Goal: Task Accomplishment & Management: Use online tool/utility

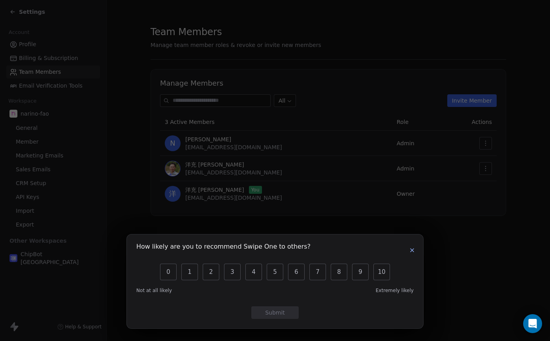
click at [411, 252] on icon "button" at bounding box center [412, 250] width 6 height 6
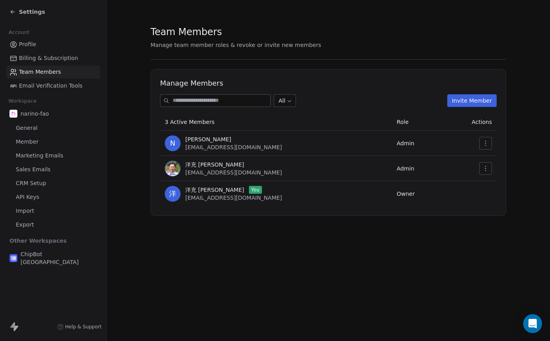
click at [31, 44] on span "Profile" at bounding box center [27, 44] width 17 height 8
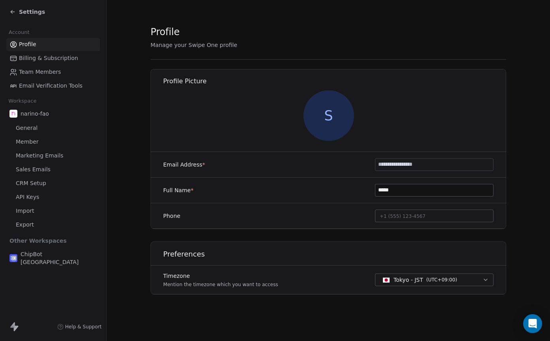
click at [36, 61] on span "Billing & Subscription" at bounding box center [48, 58] width 59 height 8
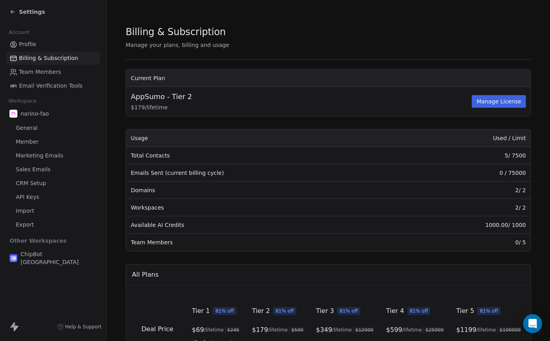
click at [60, 73] on link "Team Members" at bounding box center [53, 72] width 94 height 13
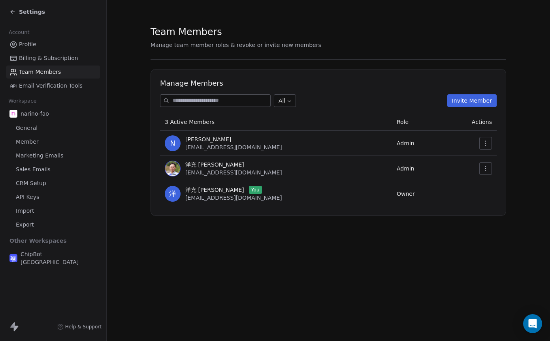
click at [36, 132] on link "General" at bounding box center [53, 128] width 94 height 13
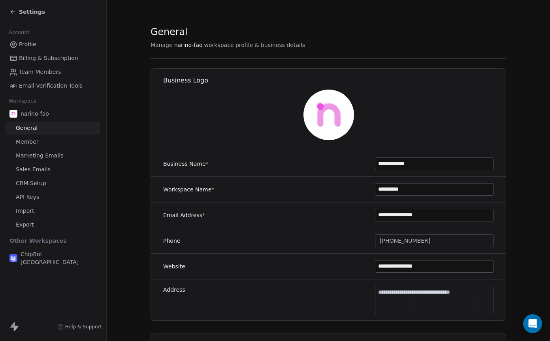
click at [13, 15] on icon at bounding box center [12, 12] width 6 height 6
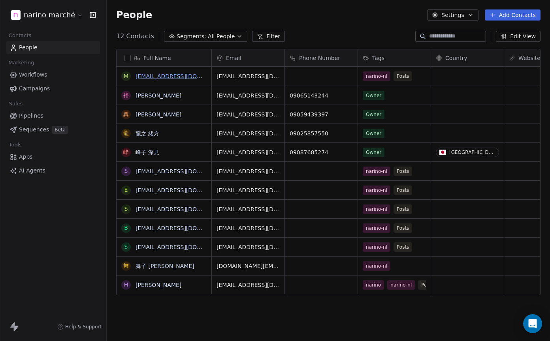
scroll to position [294, 437]
click at [177, 78] on link "mitanarudo@gmail.com" at bounding box center [183, 76] width 97 height 6
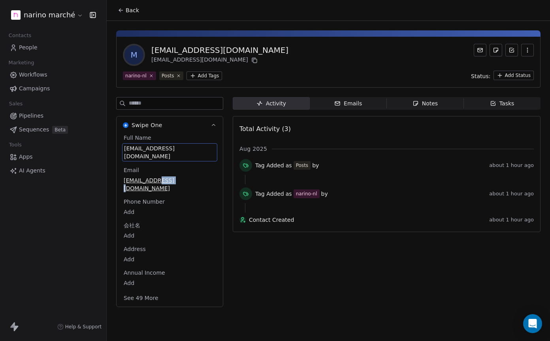
drag, startPoint x: 123, startPoint y: 146, endPoint x: 144, endPoint y: 147, distance: 20.9
click at [142, 147] on span "mitanarudo@gmail.com" at bounding box center [169, 152] width 91 height 16
drag, startPoint x: 186, startPoint y: 149, endPoint x: 134, endPoint y: 149, distance: 52.1
click at [134, 149] on span "mitanarudo@gmail.com" at bounding box center [169, 152] width 91 height 16
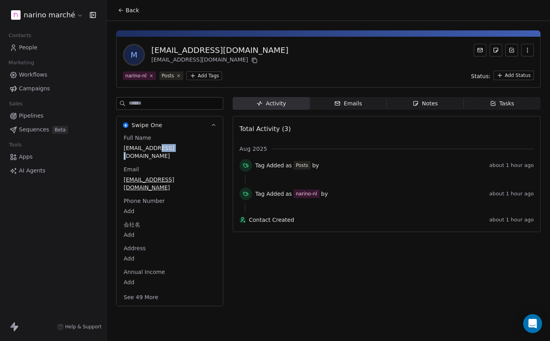
click at [354, 107] on div "Emails" at bounding box center [348, 103] width 28 height 8
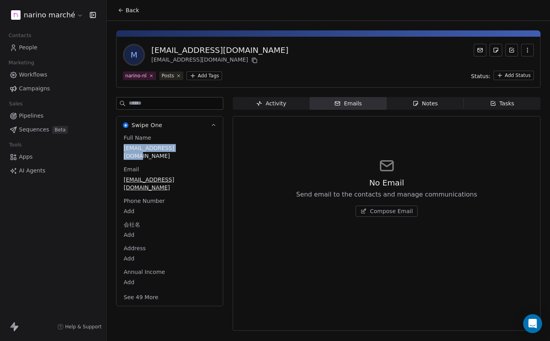
drag, startPoint x: 121, startPoint y: 148, endPoint x: 183, endPoint y: 150, distance: 62.0
click at [183, 150] on div "Full Name mitanarudo@gmail.com Email mitanarudo@gmail.com Phone Number Add ﻿会社名…" at bounding box center [169, 220] width 106 height 172
drag, startPoint x: 121, startPoint y: 146, endPoint x: 153, endPoint y: 151, distance: 32.3
click at [153, 151] on div "Full Name mitanarudo@gmail.com Email mitanarudo@gmail.com Phone Number Add ﻿会社名…" at bounding box center [169, 220] width 106 height 172
copy span "mitanarudo"
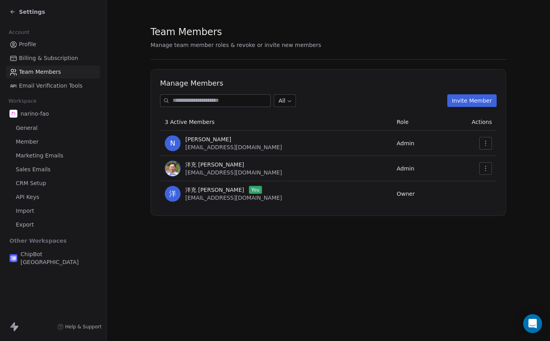
click at [8, 9] on div "Settings" at bounding box center [53, 12] width 106 height 24
click at [11, 11] on icon at bounding box center [12, 12] width 6 height 6
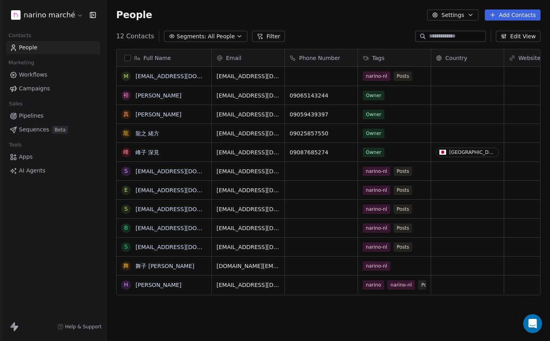
scroll to position [294, 437]
click at [180, 172] on link "sayhello2rieko@gmail.com" at bounding box center [183, 171] width 97 height 6
click at [164, 77] on link "mitanarudo@gmail.com" at bounding box center [183, 76] width 97 height 6
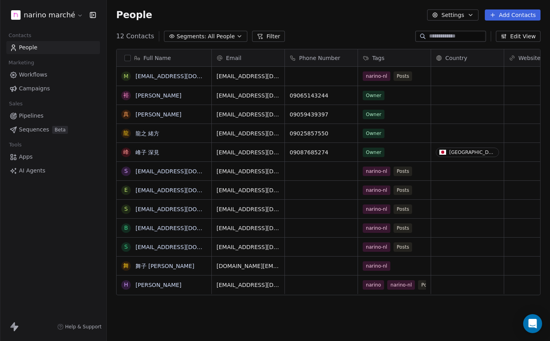
click at [38, 76] on span "Workflows" at bounding box center [33, 75] width 28 height 8
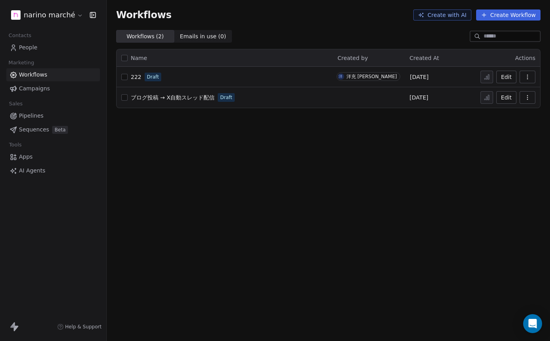
click at [510, 78] on button "Edit" at bounding box center [506, 77] width 20 height 13
click at [506, 95] on button "Edit" at bounding box center [506, 97] width 20 height 13
click at [529, 75] on icon "button" at bounding box center [527, 77] width 6 height 6
click at [522, 139] on div "Delete" at bounding box center [506, 134] width 51 height 13
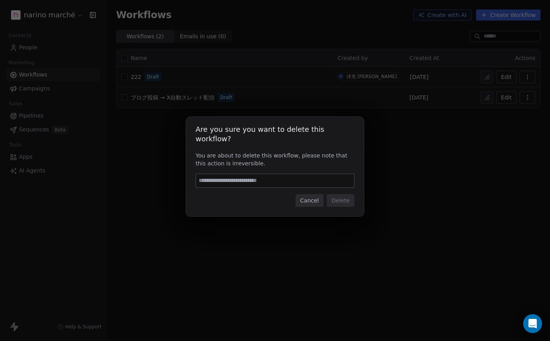
click at [303, 199] on button "Cancel" at bounding box center [309, 200] width 28 height 13
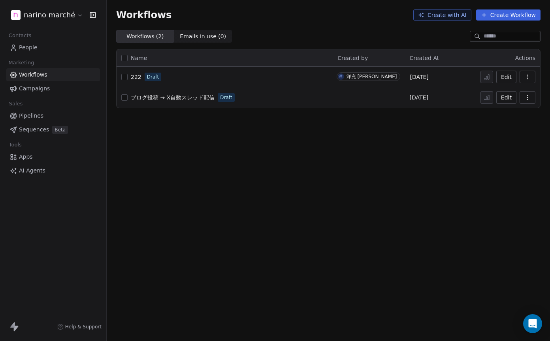
click at [43, 169] on span "AI Agents" at bounding box center [32, 171] width 26 height 8
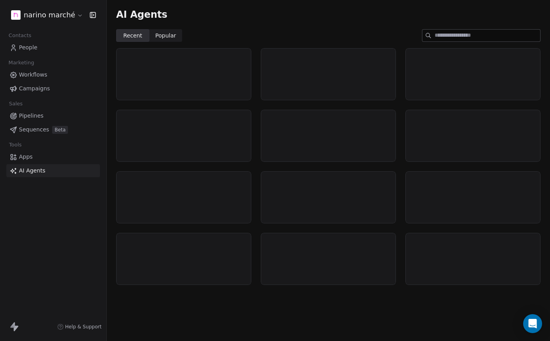
click at [45, 150] on div "Tools" at bounding box center [53, 144] width 94 height 11
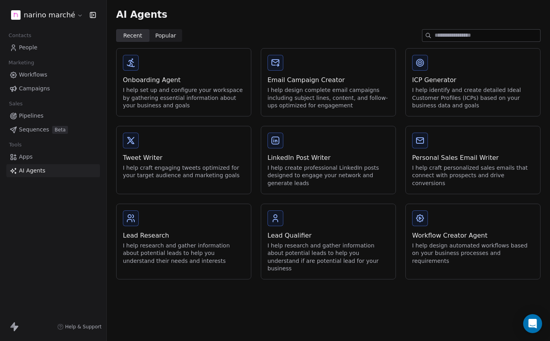
click at [45, 154] on link "Apps" at bounding box center [53, 156] width 94 height 13
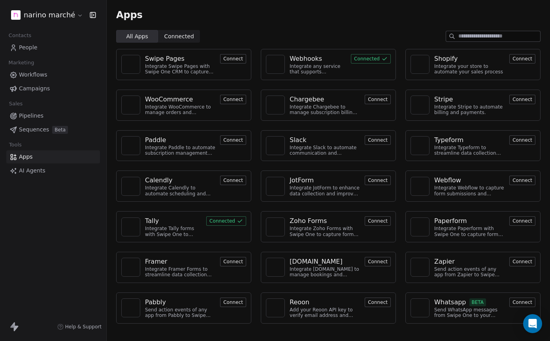
click at [328, 58] on div "Webhooks" at bounding box center [317, 58] width 56 height 9
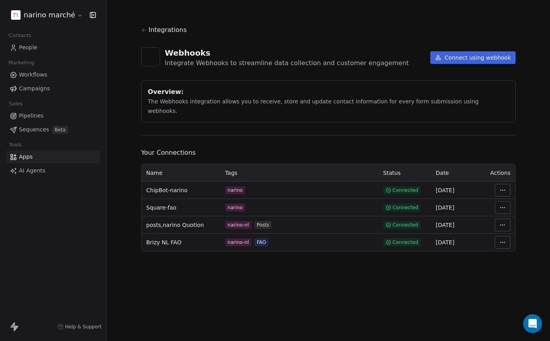
click at [500, 235] on html "narino marché Contacts People Marketing Workflows Campaigns Sales Pipelines Seq…" at bounding box center [275, 170] width 550 height 341
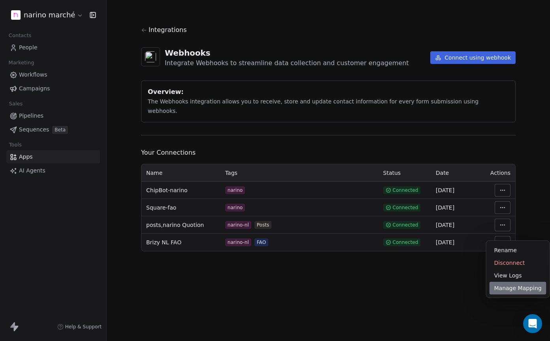
click at [505, 291] on div "Manage Mapping" at bounding box center [517, 288] width 57 height 13
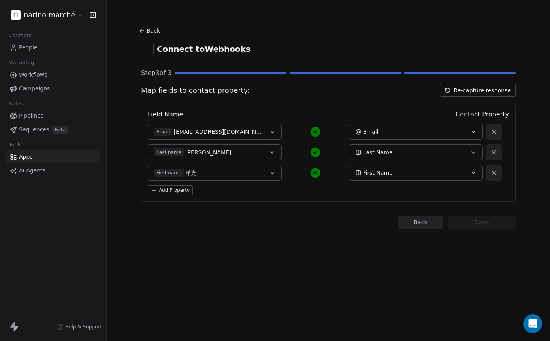
click at [423, 221] on button "Back" at bounding box center [420, 222] width 45 height 13
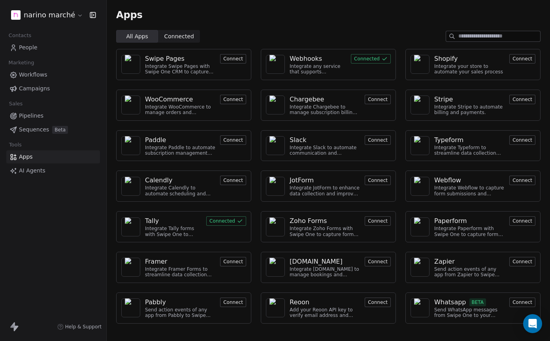
click at [301, 61] on div "Webhooks" at bounding box center [305, 58] width 32 height 9
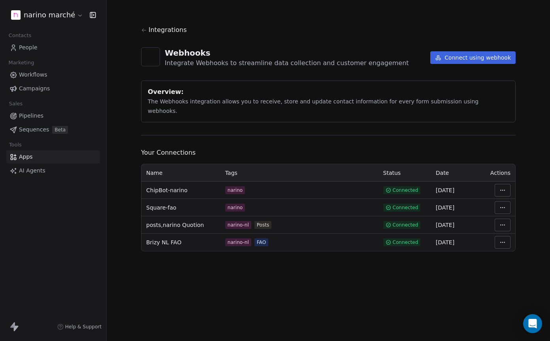
click at [504, 217] on html "narino marché Contacts People Marketing Workflows Campaigns Sales Pipelines Seq…" at bounding box center [275, 170] width 550 height 341
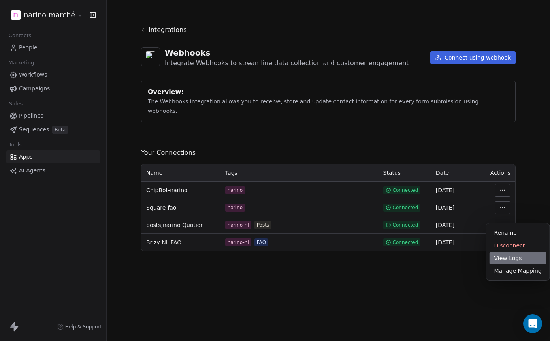
click at [516, 262] on div "View Logs" at bounding box center [517, 258] width 57 height 13
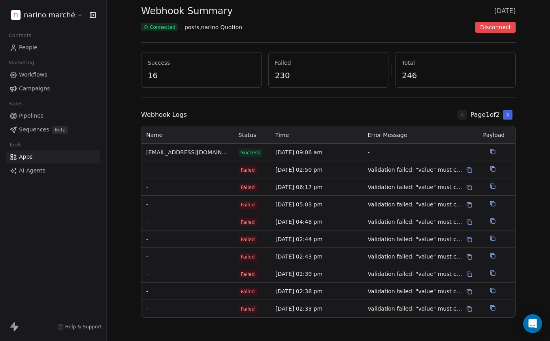
scroll to position [38, 0]
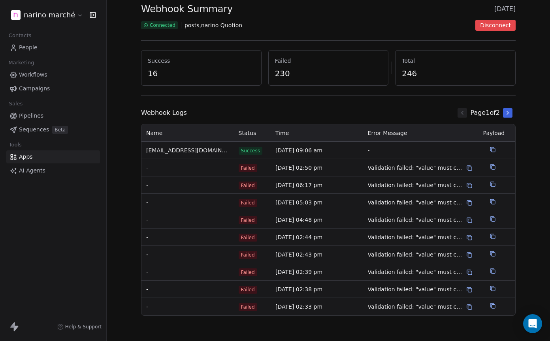
click at [504, 113] on icon at bounding box center [507, 113] width 6 height 6
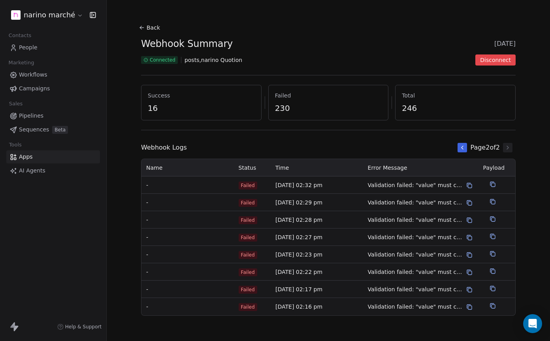
click at [459, 148] on button at bounding box center [461, 147] width 9 height 9
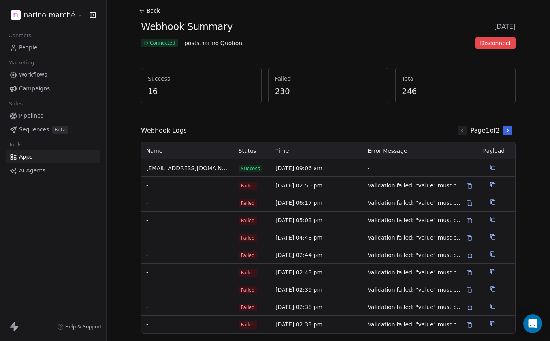
scroll to position [21, 0]
click at [490, 166] on icon at bounding box center [492, 166] width 6 height 6
click at [218, 45] on span "posts,narino Quotion" at bounding box center [213, 42] width 58 height 8
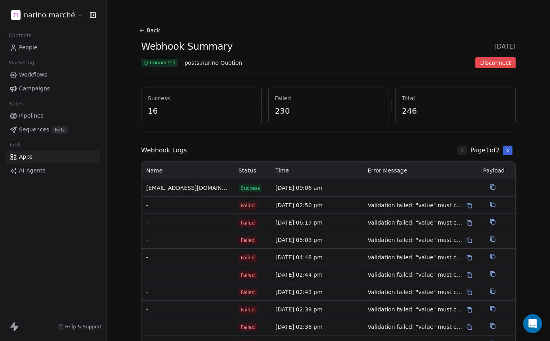
scroll to position [0, 0]
click at [143, 28] on button "Back" at bounding box center [150, 31] width 25 height 14
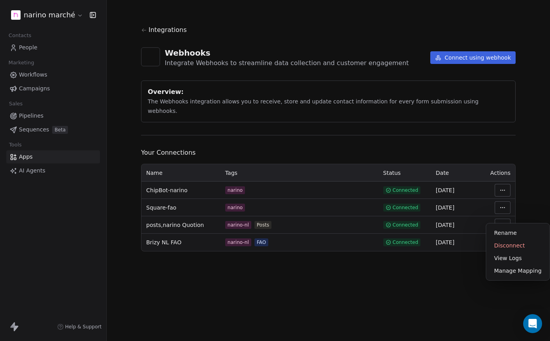
click at [505, 220] on html "narino marché Contacts People Marketing Workflows Campaigns Sales Pipelines Seq…" at bounding box center [275, 170] width 550 height 341
click at [521, 275] on div "Manage Mapping" at bounding box center [517, 271] width 57 height 13
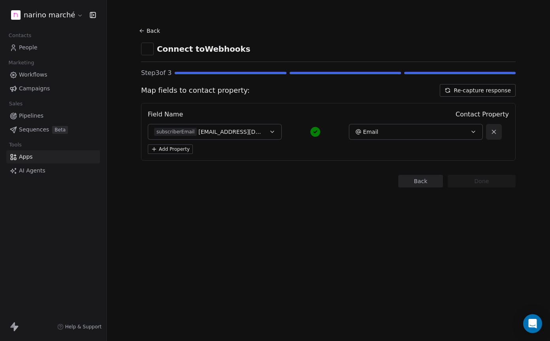
click at [314, 156] on div "Field Name Contact Property subscriberEmail hiro.221@me.com Email Add Property" at bounding box center [328, 132] width 374 height 58
click at [277, 133] on button "subscriberEmail hiro.221@me.com" at bounding box center [215, 132] width 134 height 16
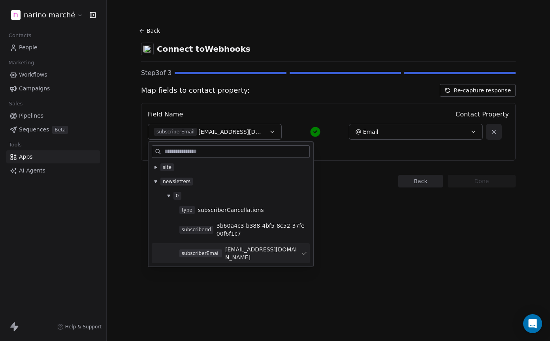
click at [285, 109] on div "Field Name Contact Property subscriberEmail hiro.221@me.com Email Add Property" at bounding box center [328, 132] width 374 height 58
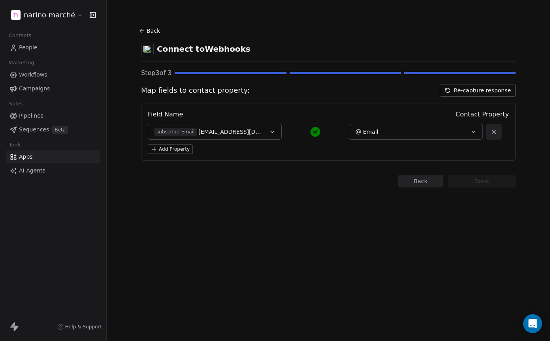
click at [145, 34] on button "Back" at bounding box center [150, 31] width 25 height 14
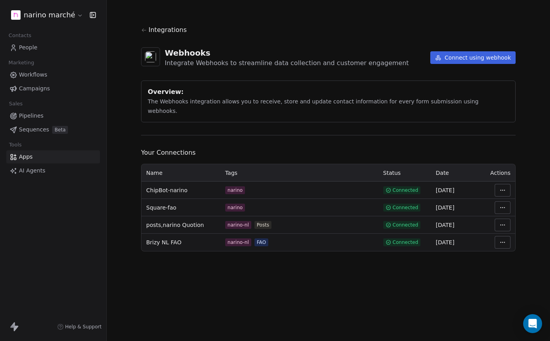
click at [147, 33] on div "Integrations" at bounding box center [328, 29] width 374 height 9
